Goal: Contribute content: Contribute content

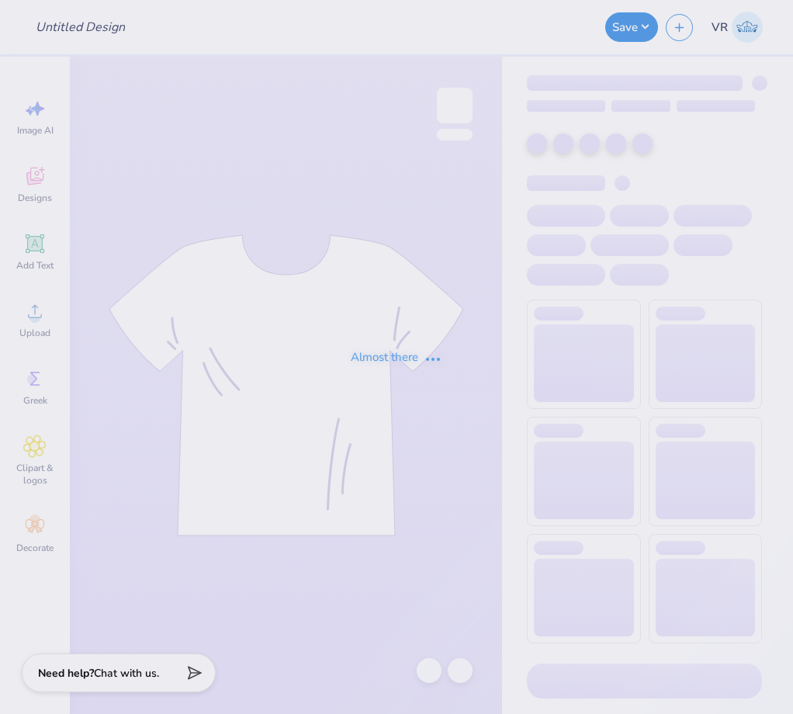
type input "CHAARG Sets 2025"
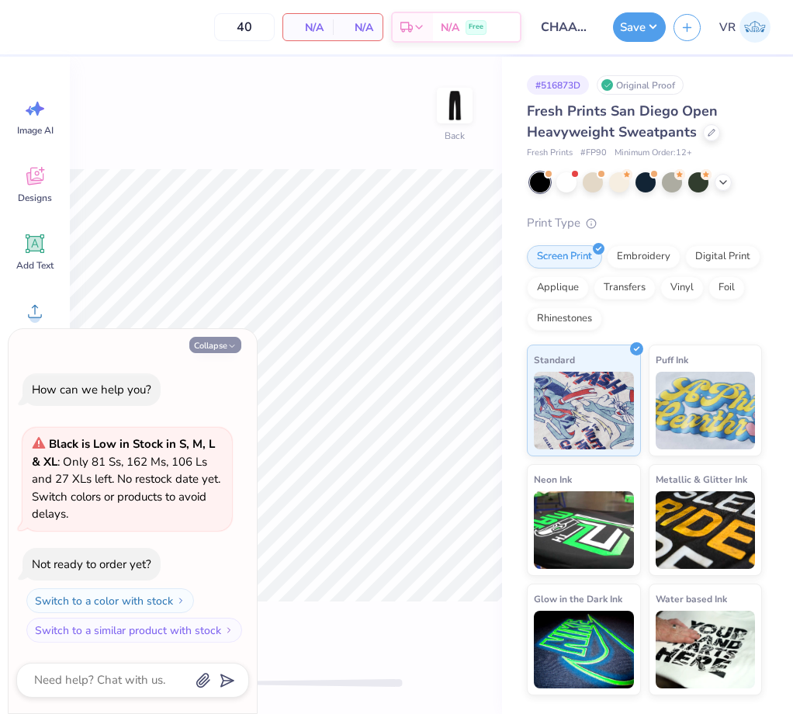
click at [212, 350] on button "Collapse" at bounding box center [215, 345] width 52 height 16
type textarea "x"
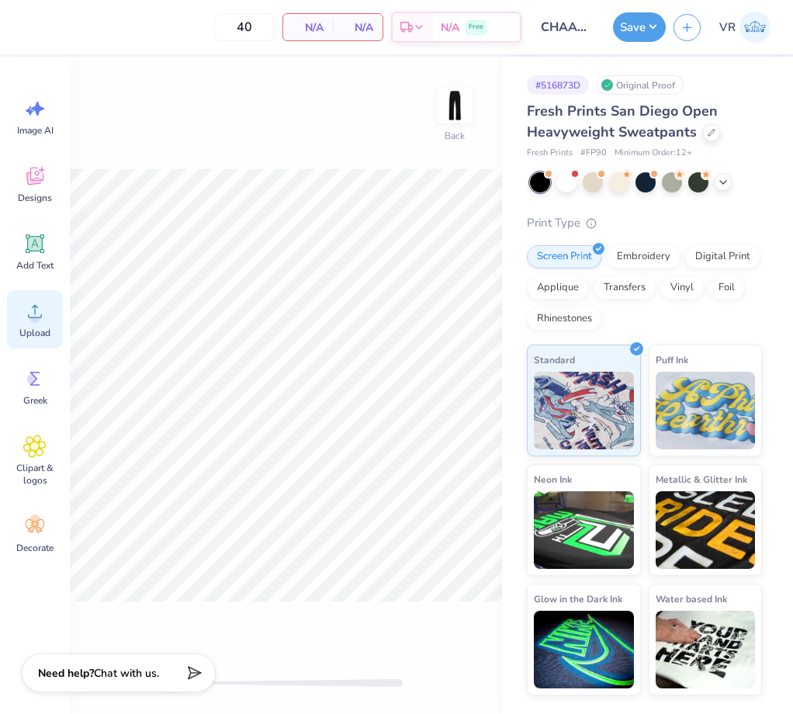
click at [52, 305] on div "Upload" at bounding box center [35, 319] width 56 height 58
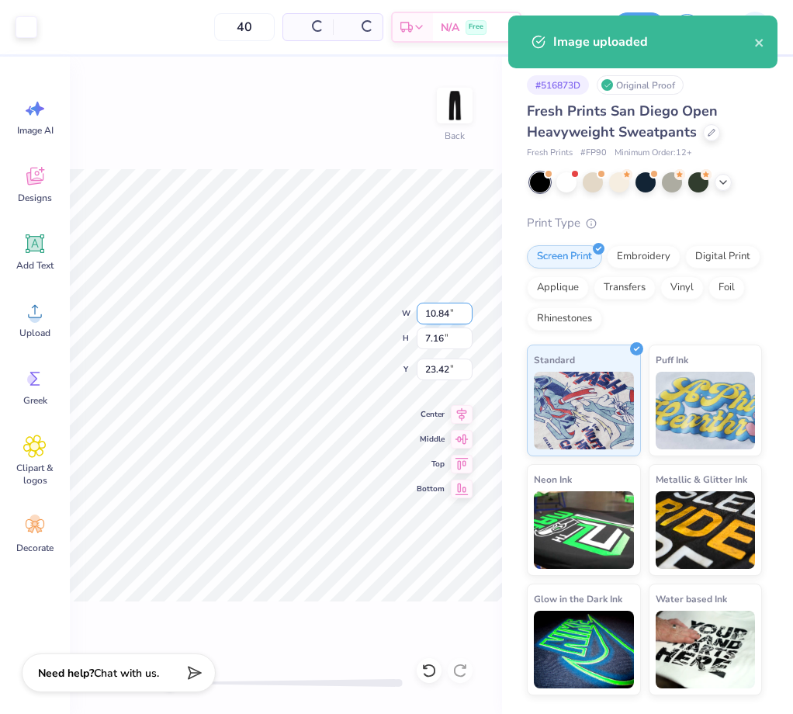
click at [445, 315] on input "10.84" at bounding box center [445, 314] width 56 height 22
type input "4"
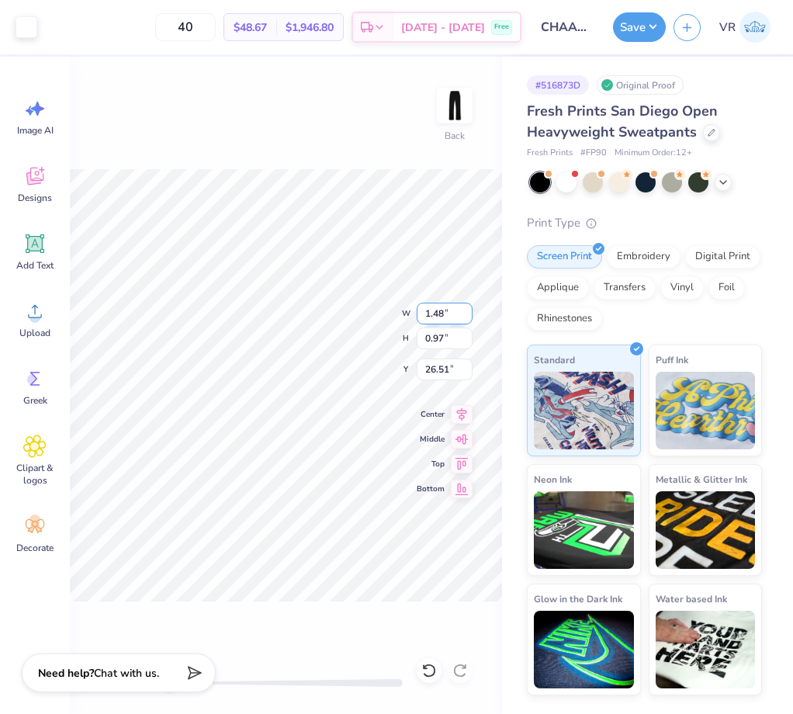
click at [438, 314] on input "1.48" at bounding box center [445, 314] width 56 height 22
click at [353, 308] on div "Back W 1.48 H 0.97 Y 26.51 Center Middle Top Bottom" at bounding box center [286, 385] width 432 height 657
click at [442, 371] on input "25.68" at bounding box center [445, 370] width 56 height 22
click at [349, 332] on div "Back W 4.00 H 2.64 Y 25.68 Center Middle Top Bottom" at bounding box center [286, 385] width 432 height 657
click at [338, 317] on div "Back W 4.00 H 2.64 Y 2.86 Center Middle Top Bottom" at bounding box center [286, 385] width 432 height 657
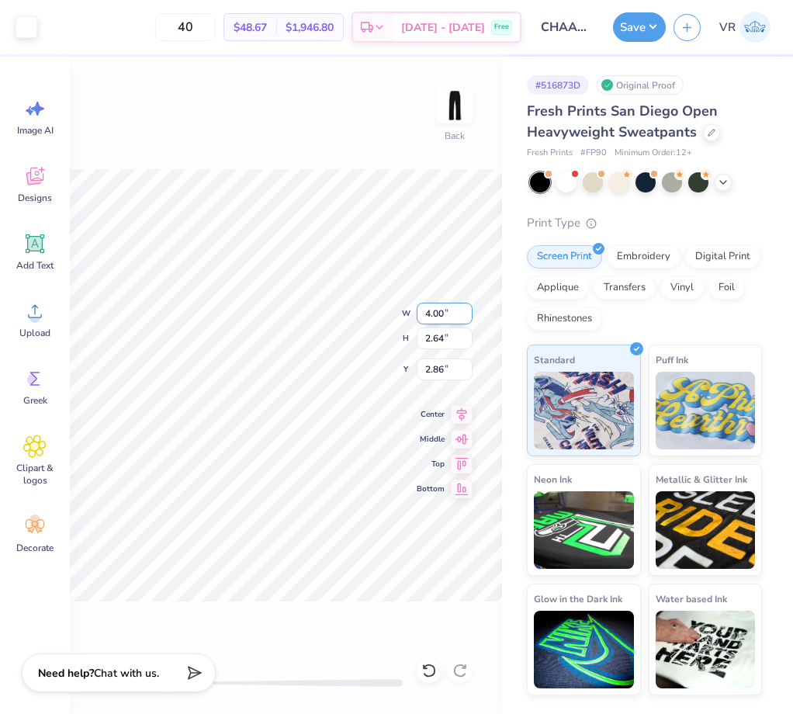
click at [298, 308] on div "Back W 4.00 4.00 " H 2.64 2.64 " Y 2.86 2.86 " Center [GEOGRAPHIC_DATA]" at bounding box center [286, 385] width 432 height 657
click at [438, 308] on input "4.00" at bounding box center [445, 314] width 56 height 22
type input "5"
click at [445, 317] on input "6.25" at bounding box center [445, 314] width 56 height 22
click at [429, 366] on input "2.42" at bounding box center [445, 370] width 56 height 22
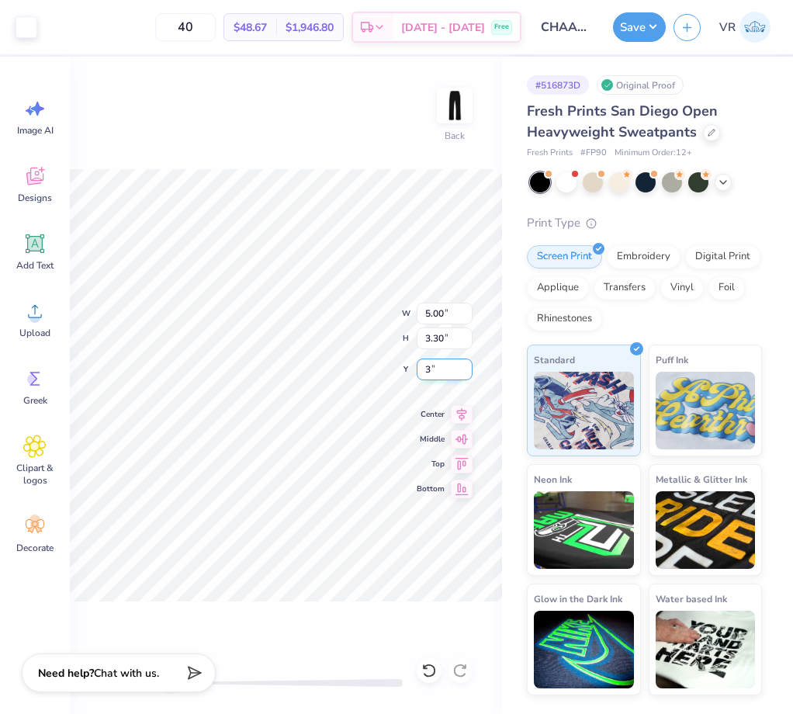
type input "3"
click at [365, 315] on div "Back W 5.00 5.00 " H 3.30 3.30 " Y 3.00 3.00 " Center Middle Top Bottom" at bounding box center [286, 385] width 432 height 657
click at [636, 24] on button "Save" at bounding box center [639, 24] width 53 height 29
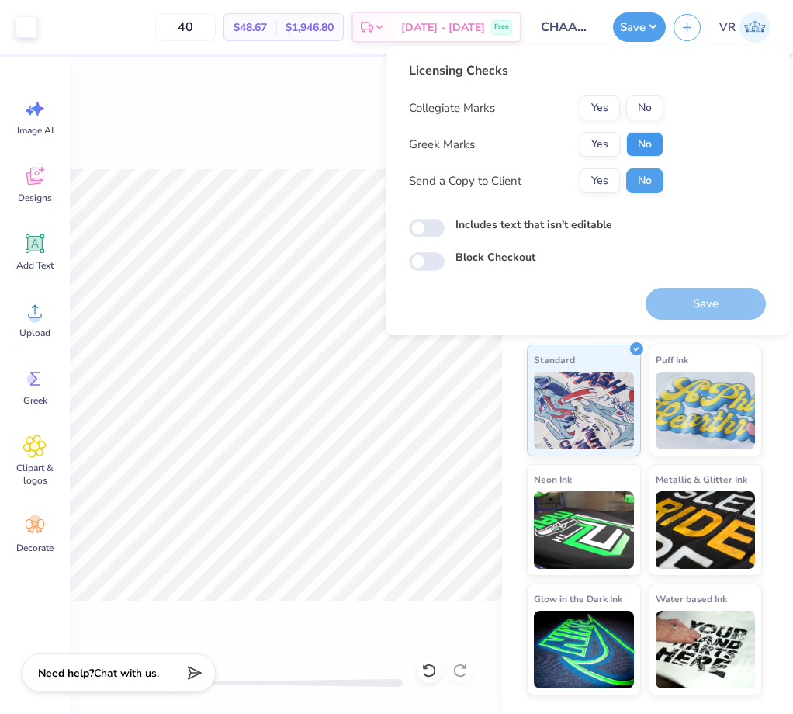
click at [647, 151] on button "No" at bounding box center [644, 144] width 37 height 25
click at [642, 111] on button "No" at bounding box center [644, 107] width 37 height 25
click at [691, 313] on button "Save" at bounding box center [706, 304] width 120 height 32
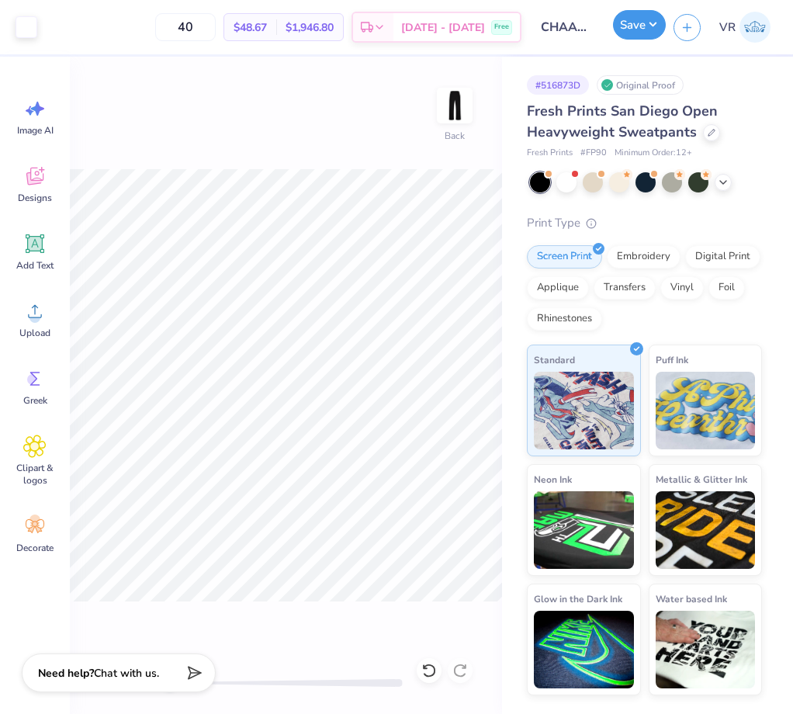
click at [657, 30] on button "Save" at bounding box center [639, 24] width 53 height 29
